Goal: Transaction & Acquisition: Purchase product/service

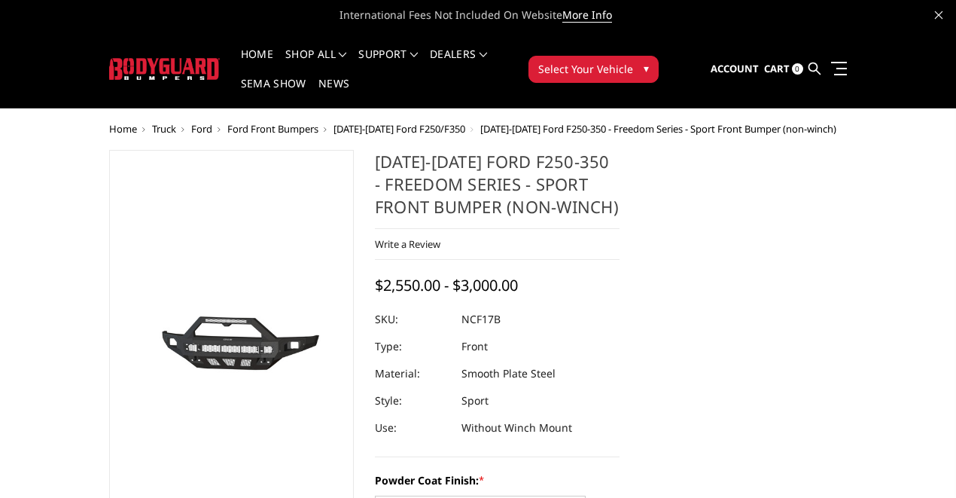
click at [602, 69] on span "Select Your Vehicle" at bounding box center [585, 69] width 95 height 16
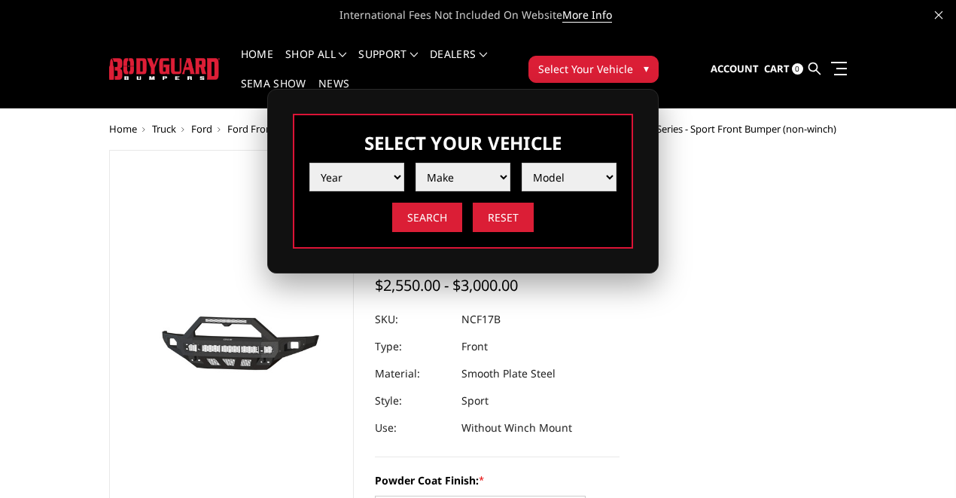
click at [338, 212] on div "Search Reset" at bounding box center [463, 217] width 307 height 29
select select "yr_2022"
select select "mk_ford"
select select "md_f250-f350"
click at [431, 230] on input "Search" at bounding box center [427, 217] width 70 height 29
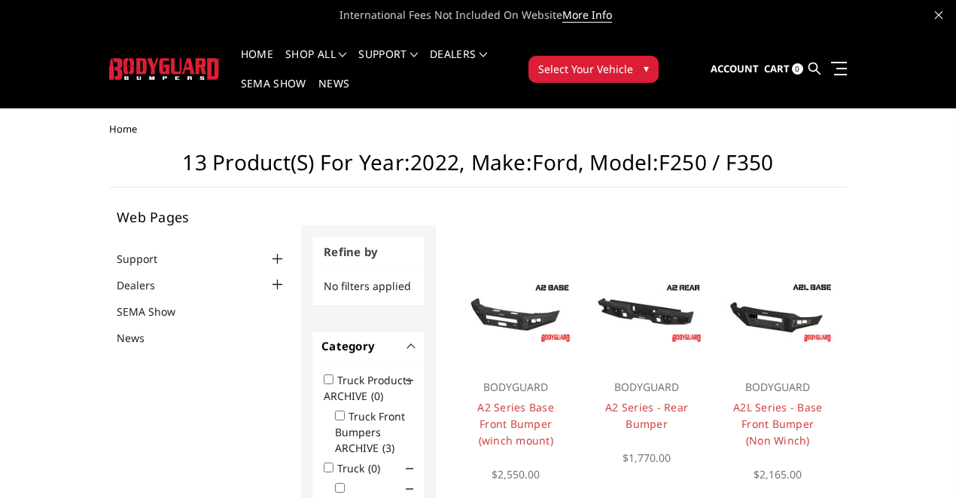
click at [279, 252] on div at bounding box center [277, 259] width 18 height 18
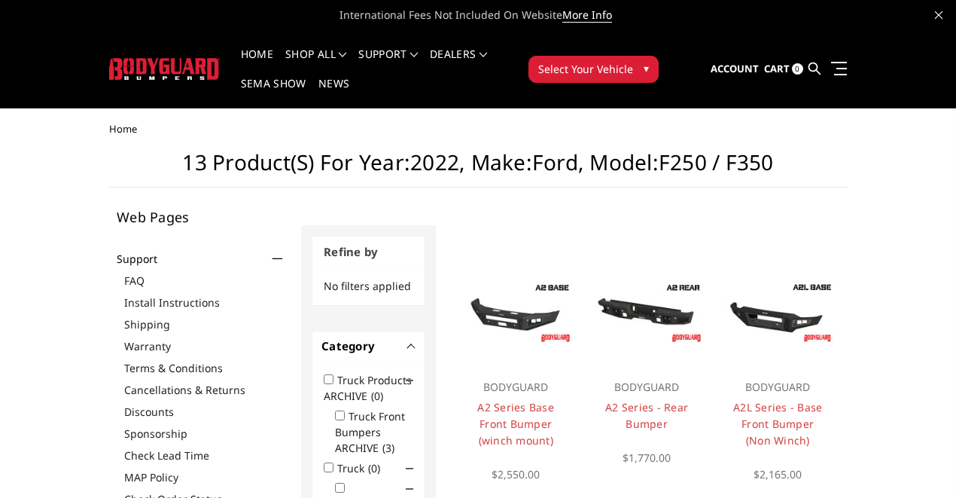
click at [279, 253] on div at bounding box center [277, 259] width 18 height 18
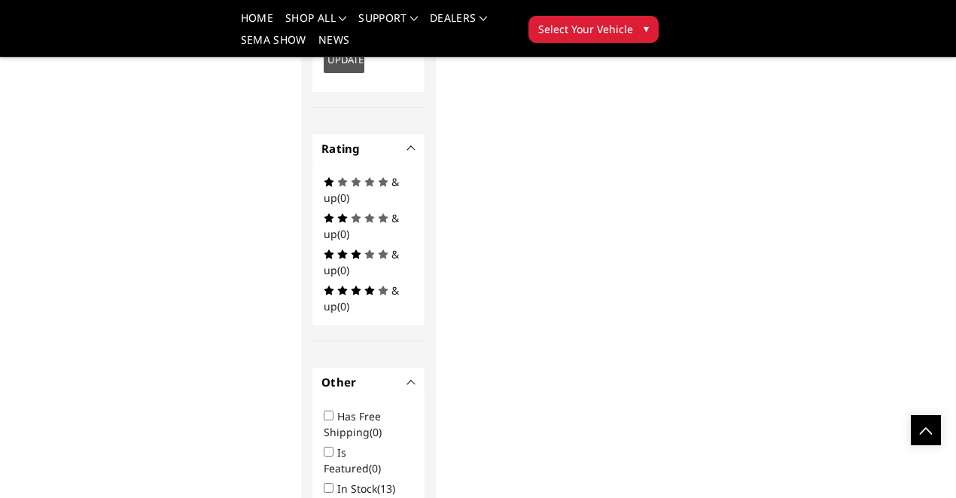
scroll to position [3166, 0]
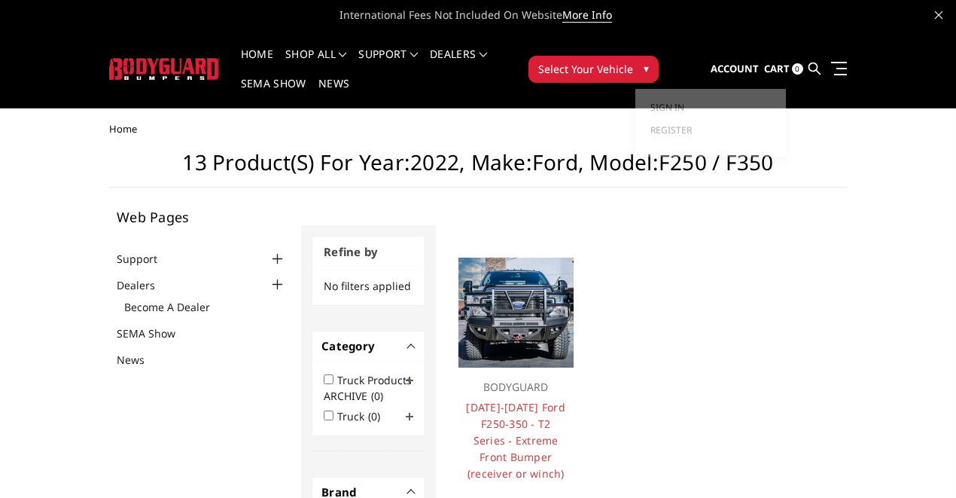
scroll to position [0, 0]
